Goal: Task Accomplishment & Management: Use online tool/utility

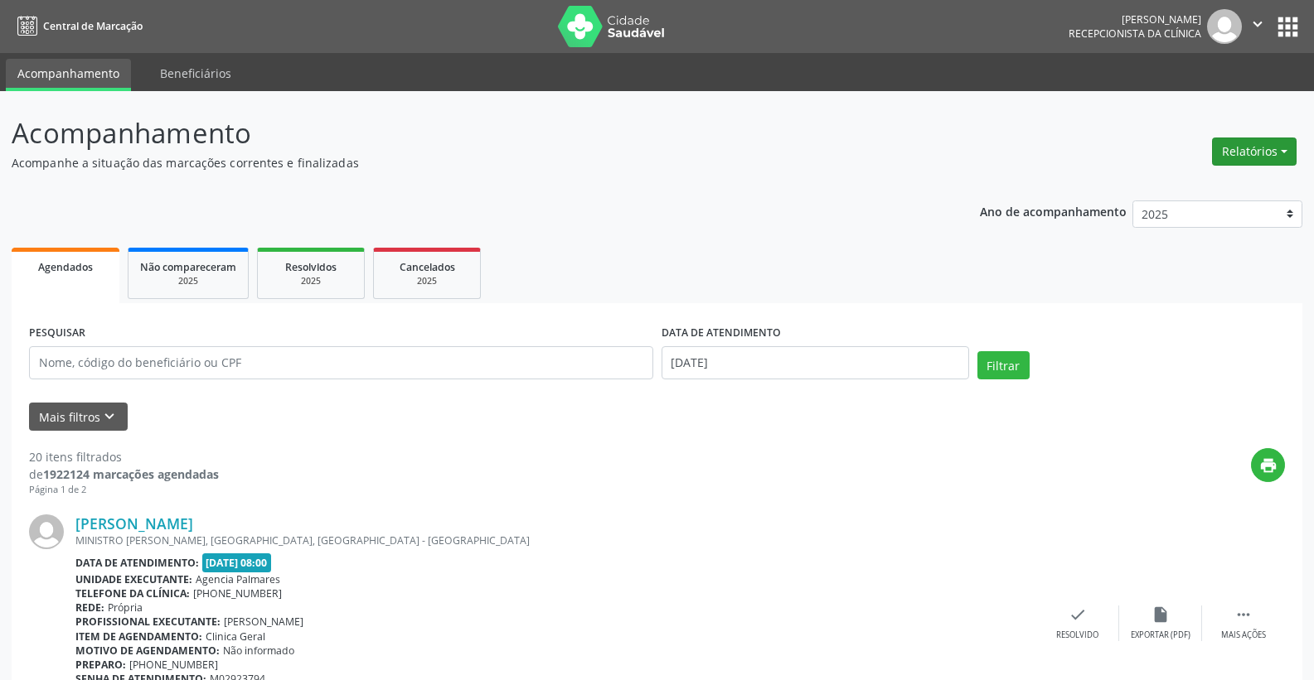
click at [1271, 147] on button "Relatórios" at bounding box center [1254, 152] width 85 height 28
click at [1200, 179] on link "Agendamentos" at bounding box center [1208, 187] width 178 height 23
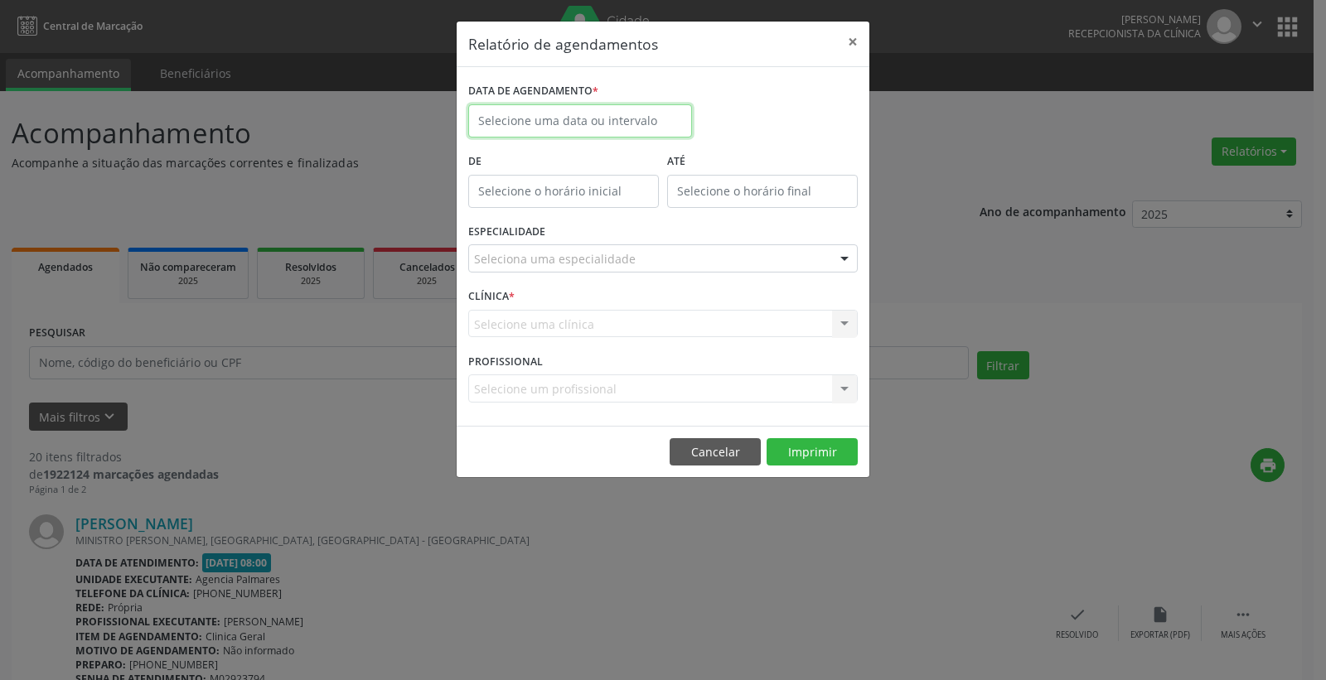
click at [607, 121] on input "text" at bounding box center [580, 120] width 224 height 33
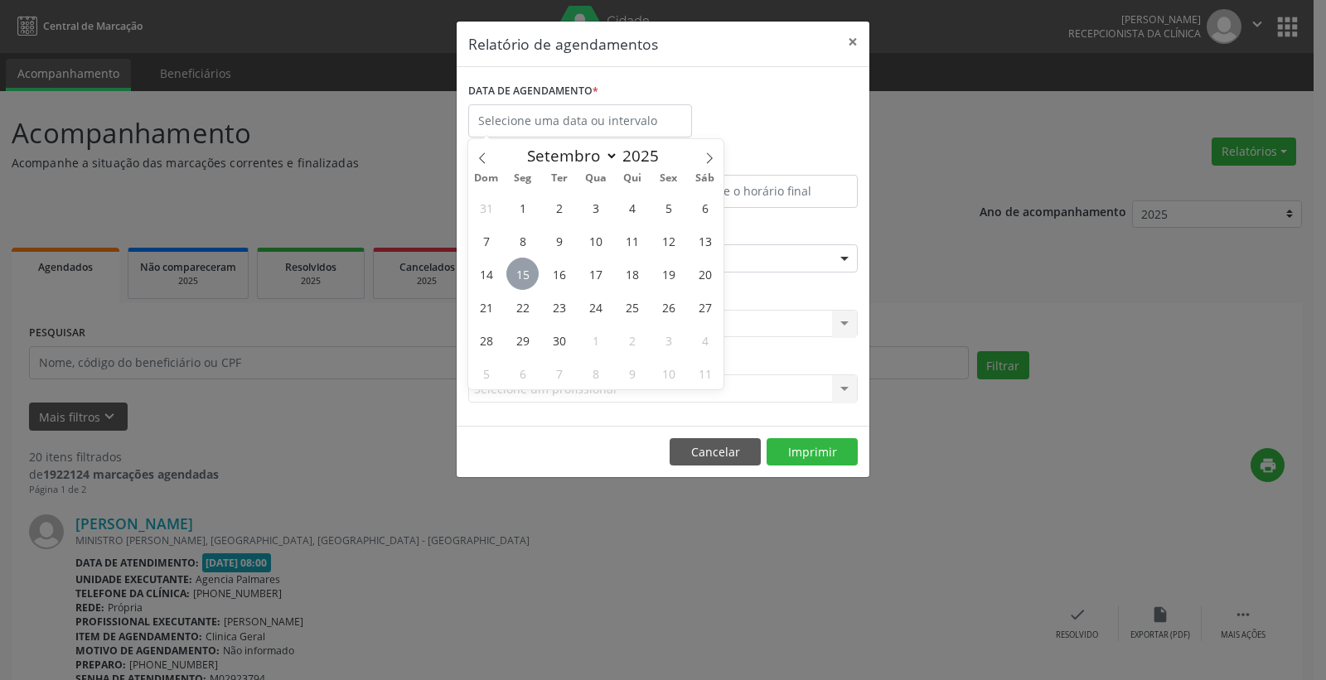
click at [521, 277] on span "15" at bounding box center [522, 274] width 32 height 32
type input "[DATE]"
click at [523, 274] on span "15" at bounding box center [522, 274] width 32 height 32
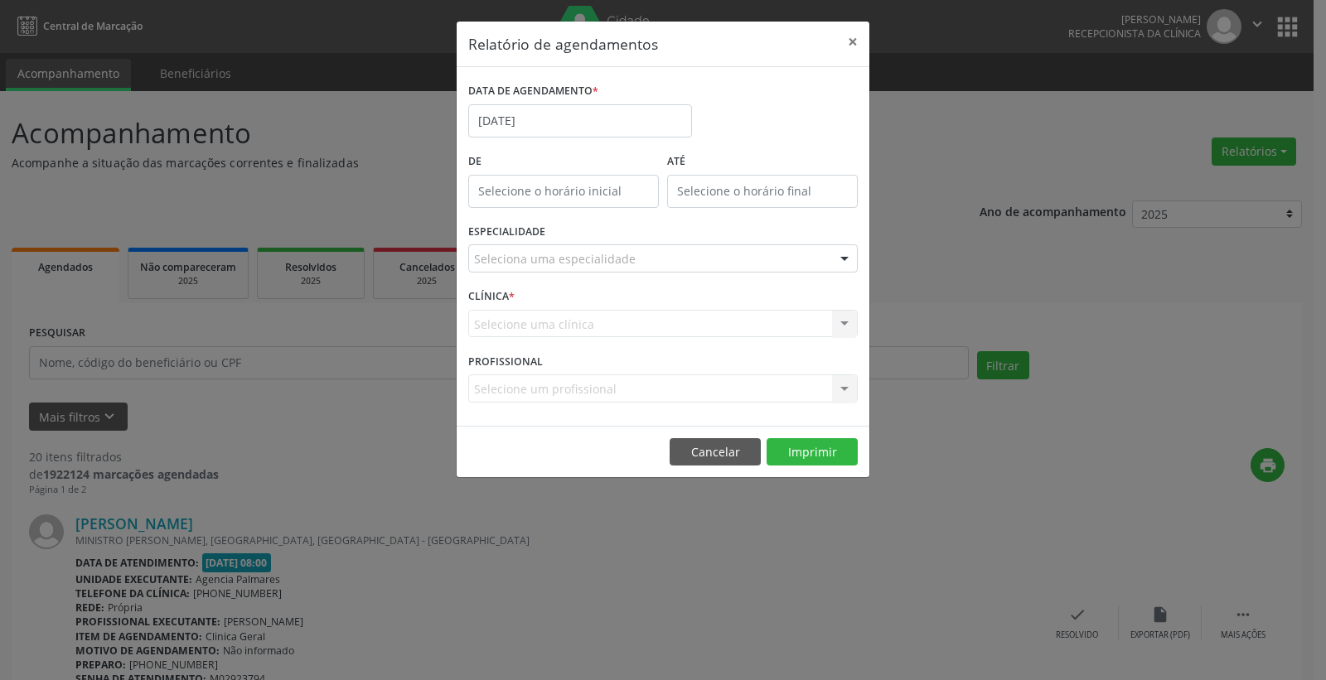
click at [523, 271] on div "Seleciona uma especialidade" at bounding box center [662, 258] width 389 height 28
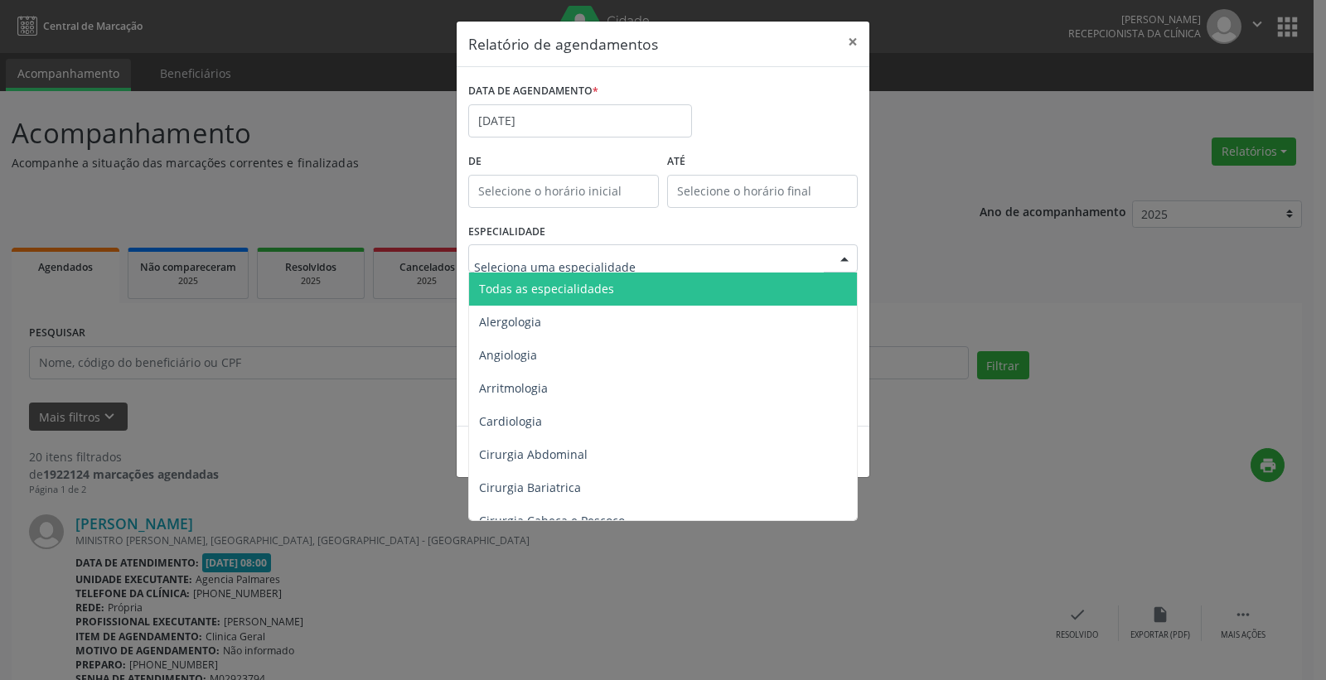
click at [752, 286] on span "Todas as especialidades" at bounding box center [664, 289] width 390 height 33
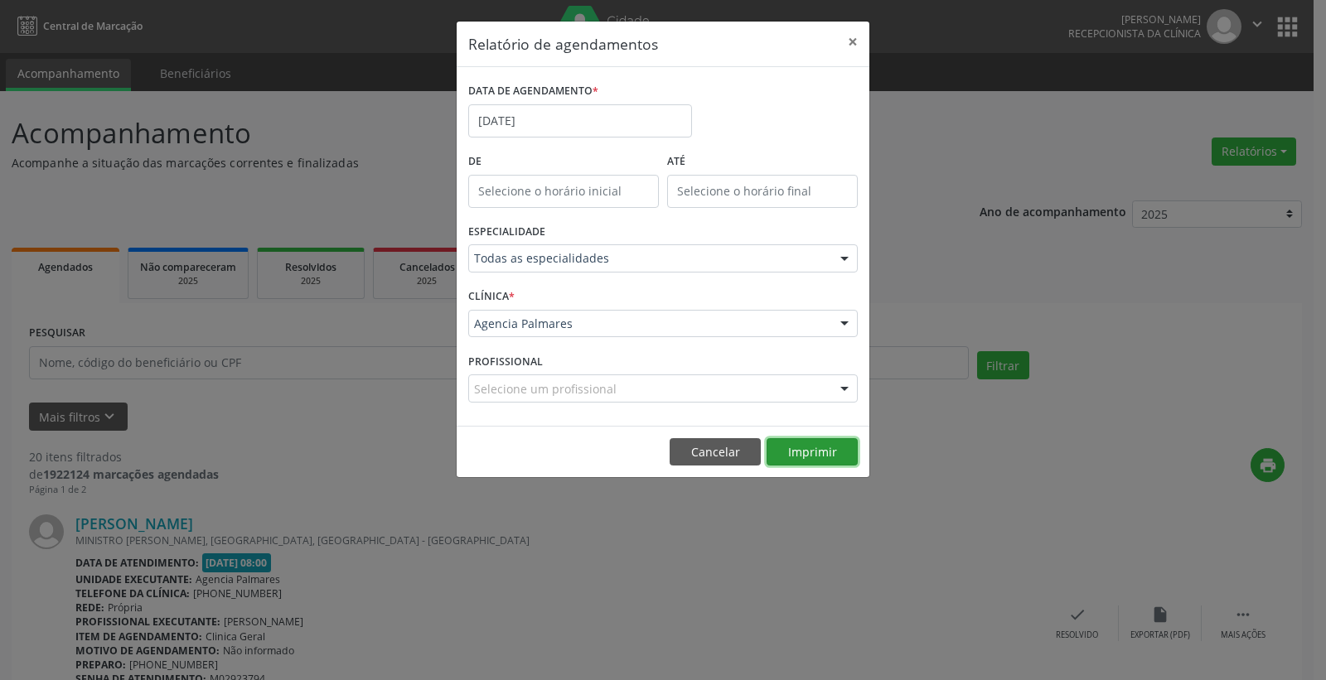
click at [818, 456] on button "Imprimir" at bounding box center [812, 452] width 91 height 28
click at [539, 120] on input "[DATE]" at bounding box center [580, 120] width 224 height 33
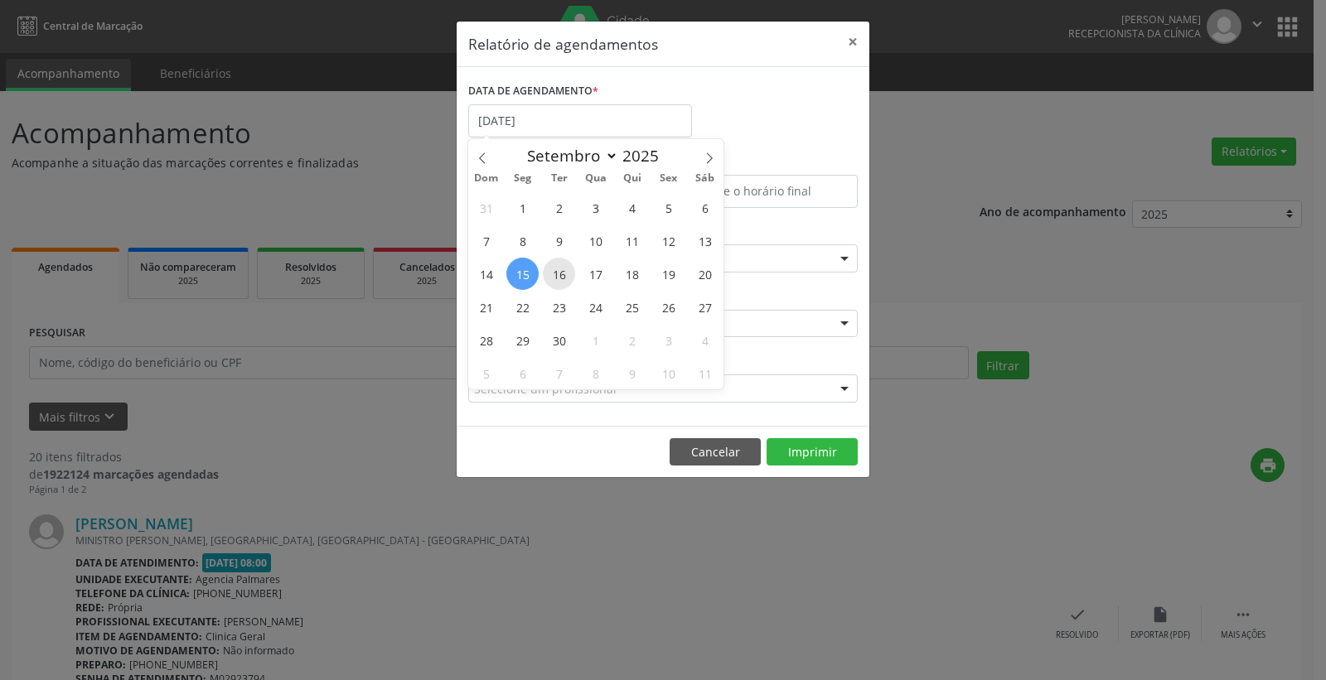
click at [559, 276] on span "16" at bounding box center [559, 274] width 32 height 32
type input "[DATE]"
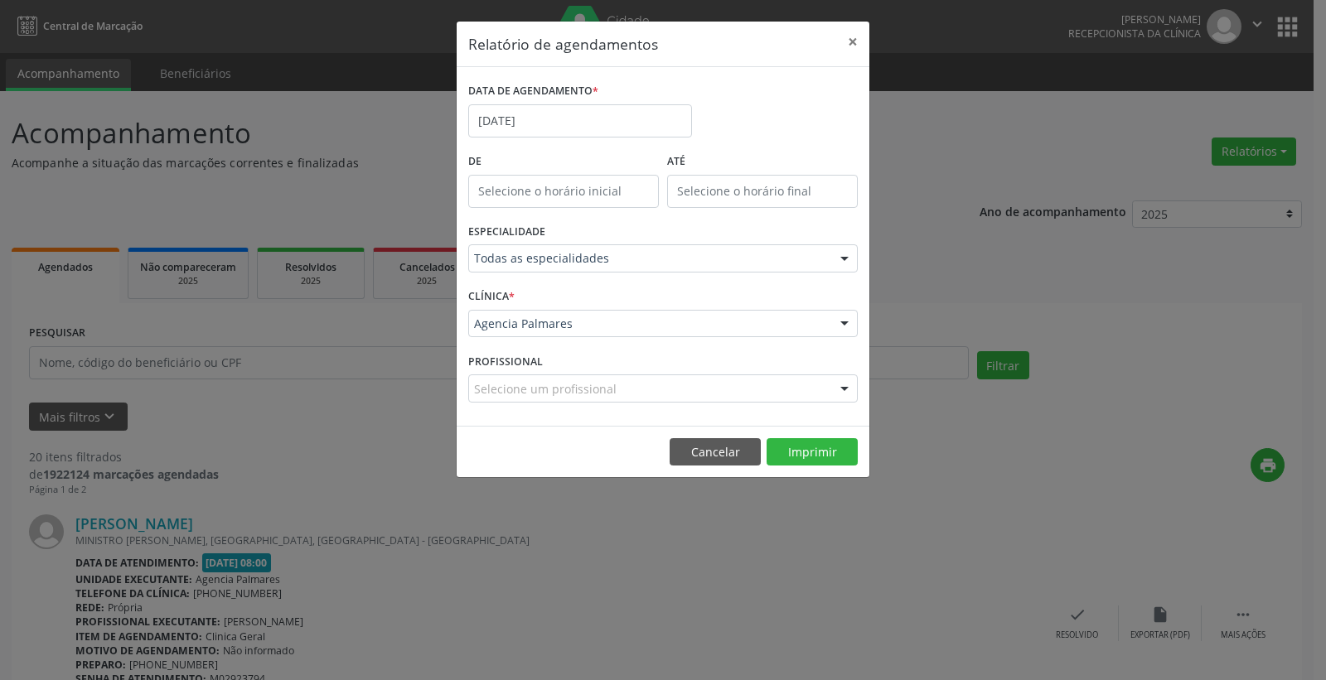
click at [843, 264] on div at bounding box center [844, 259] width 25 height 28
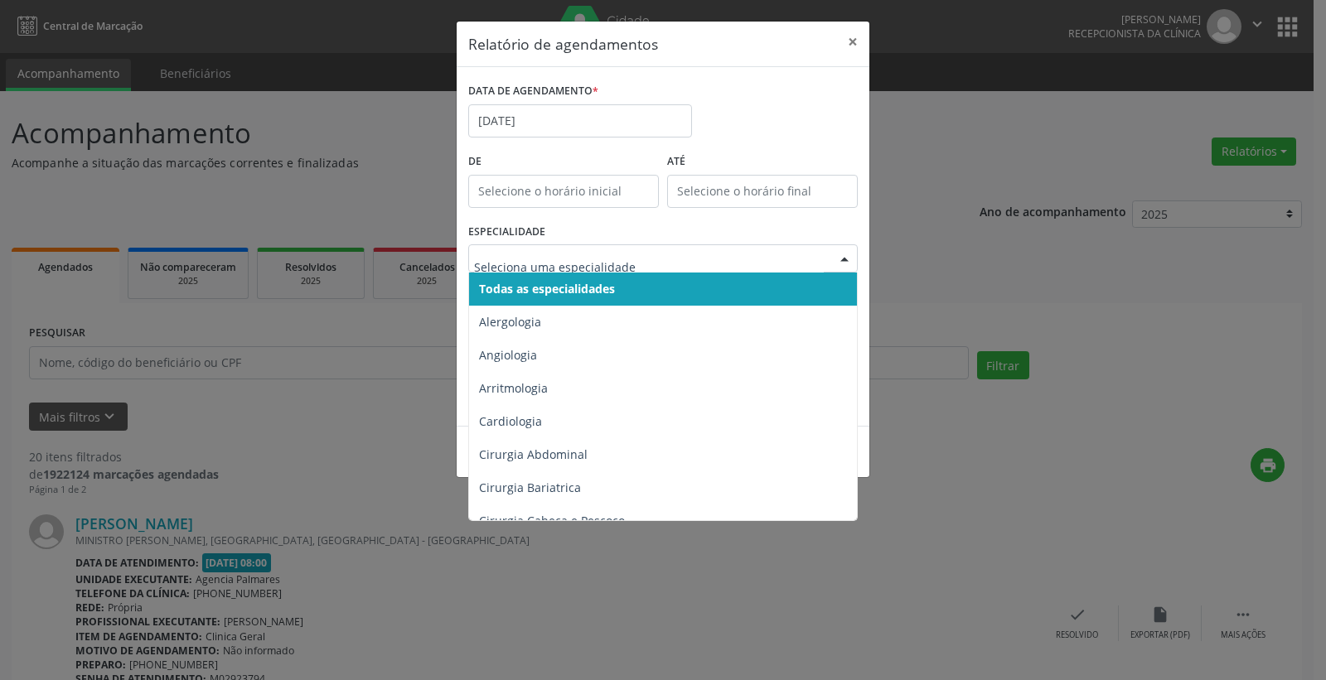
click at [808, 280] on span "Todas as especialidades" at bounding box center [664, 289] width 390 height 33
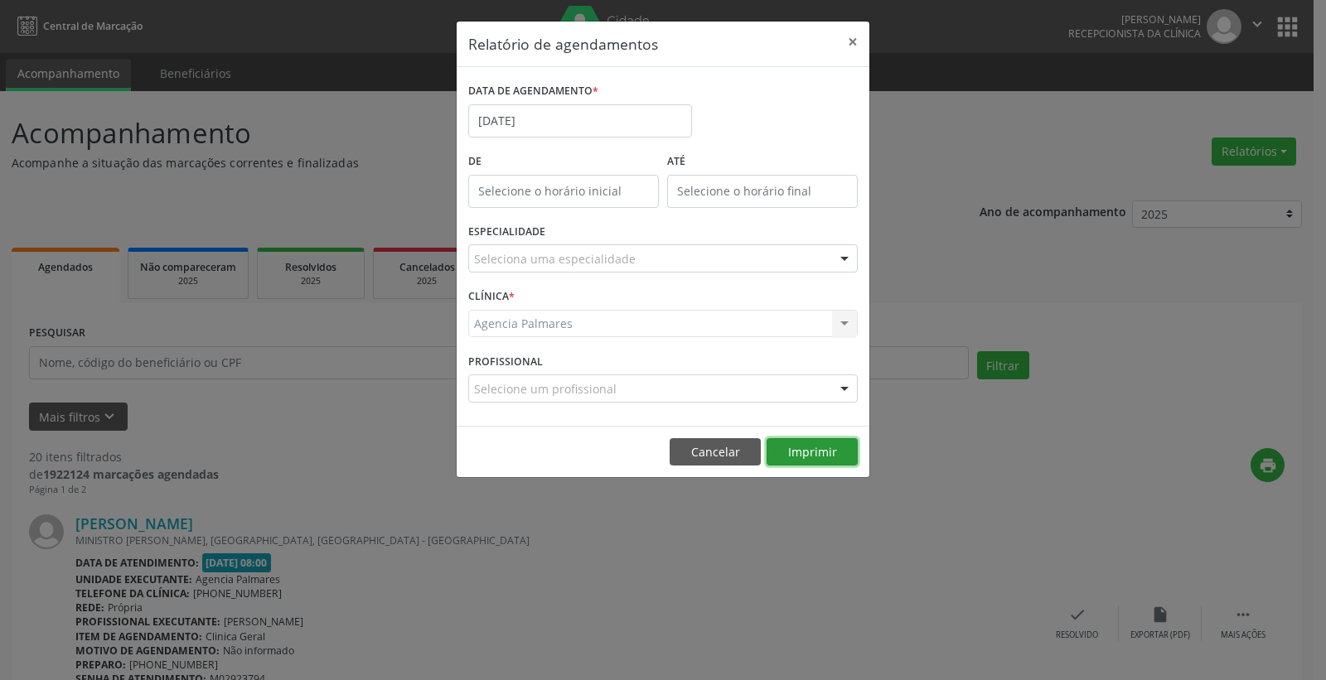
click at [817, 453] on button "Imprimir" at bounding box center [812, 452] width 91 height 28
click at [853, 45] on button "×" at bounding box center [852, 42] width 33 height 41
